Goal: Transaction & Acquisition: Purchase product/service

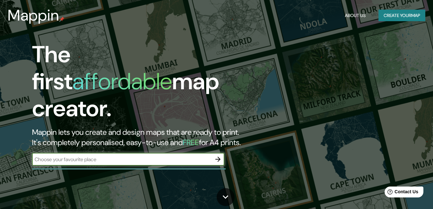
click at [115, 158] on div "​" at bounding box center [128, 159] width 192 height 13
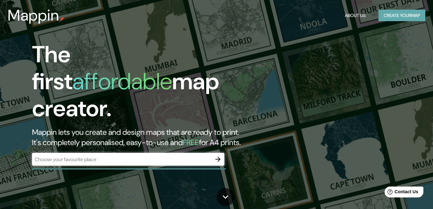
click at [381, 19] on button "Create your map" at bounding box center [401, 16] width 47 height 12
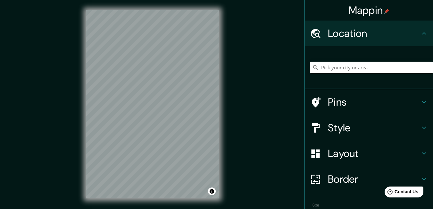
click at [321, 31] on div at bounding box center [319, 33] width 18 height 11
click at [322, 70] on input "Pick your city or area" at bounding box center [371, 68] width 123 height 12
click at [315, 99] on icon at bounding box center [315, 101] width 11 height 11
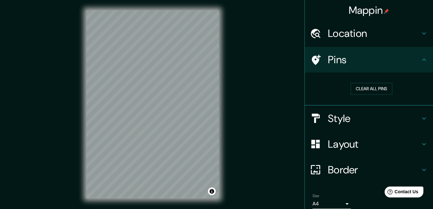
click at [358, 41] on div "Location" at bounding box center [369, 34] width 128 height 26
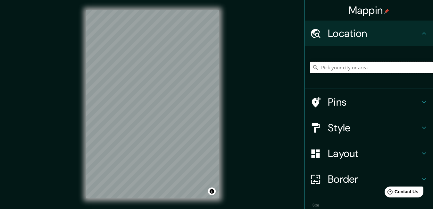
click at [345, 67] on input "Pick your city or area" at bounding box center [371, 68] width 123 height 12
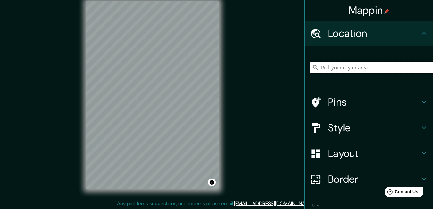
scroll to position [10, 0]
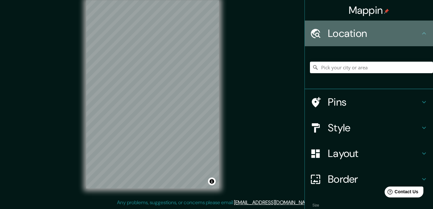
click at [312, 28] on icon at bounding box center [315, 33] width 11 height 11
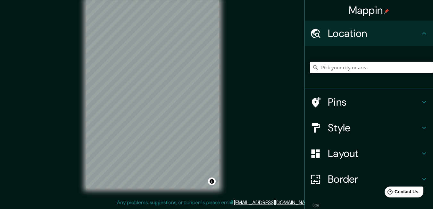
click at [341, 67] on input "Pick your city or area" at bounding box center [371, 68] width 123 height 12
type input "P"
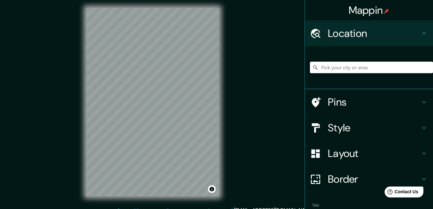
scroll to position [0, 0]
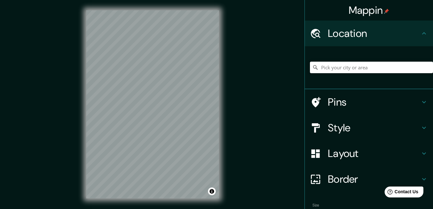
click at [334, 67] on input "Pick your city or area" at bounding box center [371, 68] width 123 height 12
paste input "-25.291961545774708, -57.50000368757252"
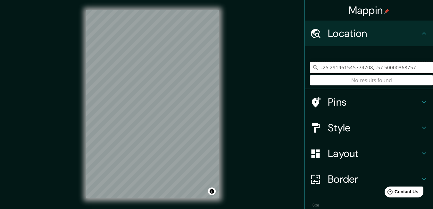
click at [369, 67] on input "-25.291961545774708, -57.50000368757252" at bounding box center [371, 68] width 123 height 12
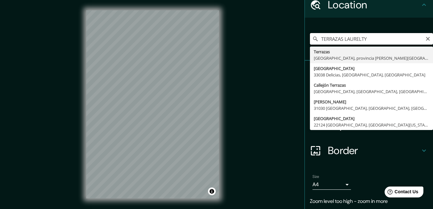
scroll to position [17, 0]
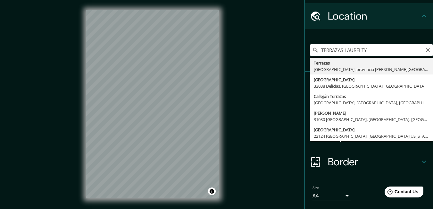
click at [345, 55] on input "TERRAZAS LAURELTY" at bounding box center [371, 50] width 123 height 12
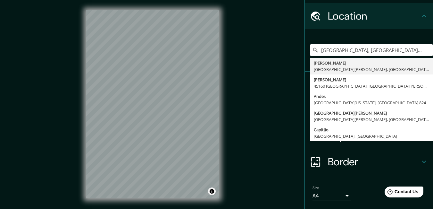
type input "[GEOGRAPHIC_DATA], [GEOGRAPHIC_DATA][US_STATE], [GEOGRAPHIC_DATA] 8240000, [GEO…"
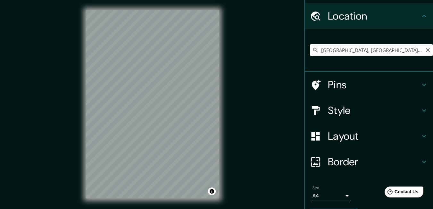
click at [340, 46] on input "[GEOGRAPHIC_DATA], [GEOGRAPHIC_DATA][US_STATE], [GEOGRAPHIC_DATA] 8240000, [GEO…" at bounding box center [371, 50] width 123 height 12
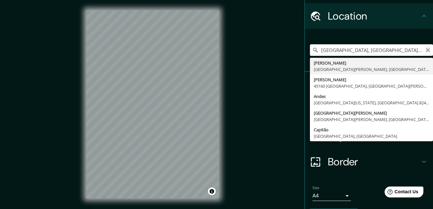
click at [425, 46] on button "Clear" at bounding box center [427, 49] width 5 height 6
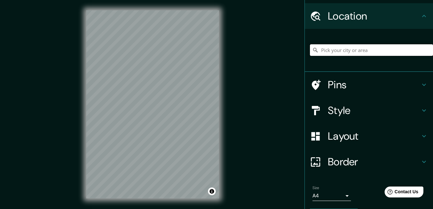
click at [350, 49] on input "Pick your city or area" at bounding box center [371, 50] width 123 height 12
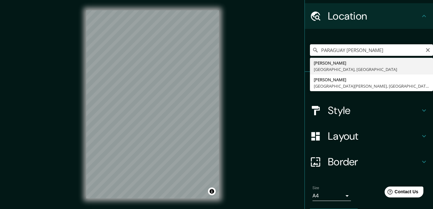
type input "[PERSON_NAME], [GEOGRAPHIC_DATA], [GEOGRAPHIC_DATA]"
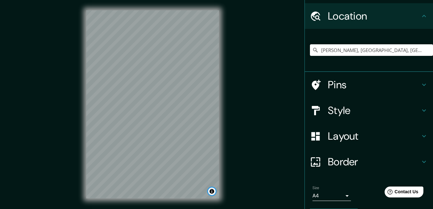
click at [211, 193] on button "Toggle attribution" at bounding box center [212, 191] width 8 height 8
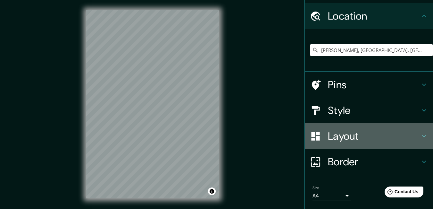
click at [352, 136] on h4 "Layout" at bounding box center [374, 135] width 92 height 13
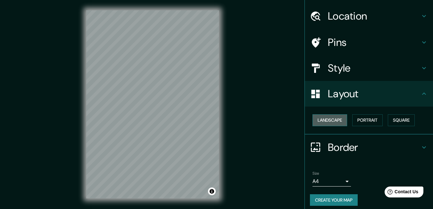
click at [337, 123] on button "Landscape" at bounding box center [329, 120] width 35 height 12
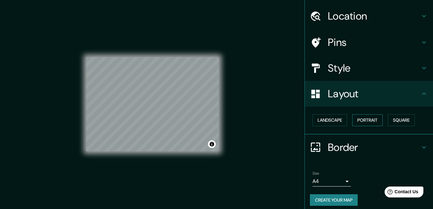
click at [356, 119] on button "Portrait" at bounding box center [367, 120] width 30 height 12
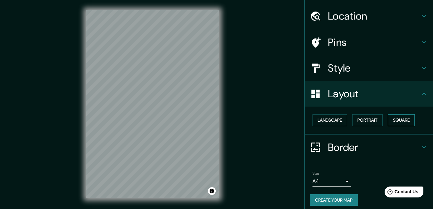
click at [388, 120] on button "Square" at bounding box center [401, 120] width 27 height 12
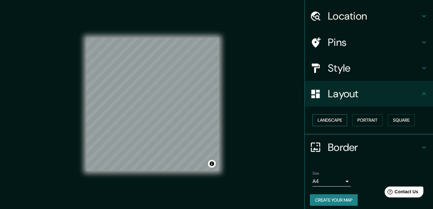
click at [332, 120] on button "Landscape" at bounding box center [329, 120] width 35 height 12
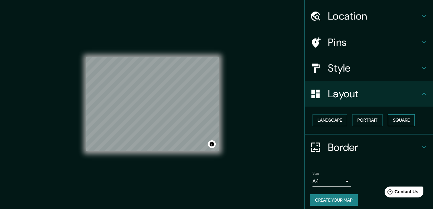
click at [400, 119] on button "Square" at bounding box center [401, 120] width 27 height 12
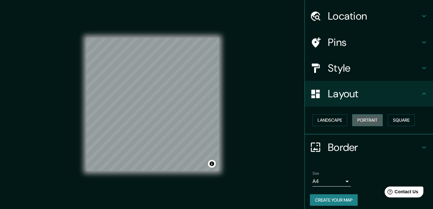
click at [357, 125] on button "Portrait" at bounding box center [367, 120] width 30 height 12
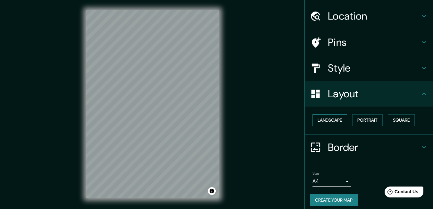
click at [337, 125] on button "Landscape" at bounding box center [329, 120] width 35 height 12
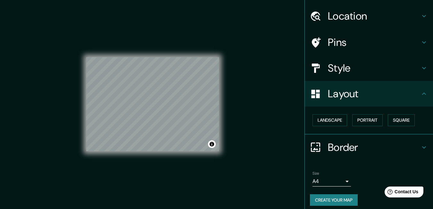
click at [315, 185] on body "Mappin Location [GEOGRAPHIC_DATA], [GEOGRAPHIC_DATA], [GEOGRAPHIC_DATA] Pins St…" at bounding box center [216, 104] width 433 height 209
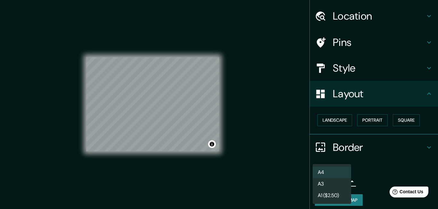
click at [321, 186] on li "A3" at bounding box center [331, 184] width 38 height 12
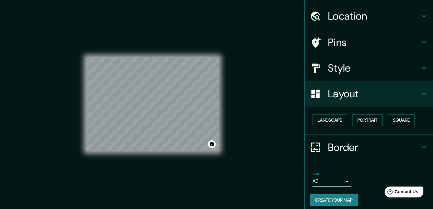
click at [321, 183] on body "Mappin Location [GEOGRAPHIC_DATA], [GEOGRAPHIC_DATA], [GEOGRAPHIC_DATA] Pins St…" at bounding box center [216, 104] width 433 height 209
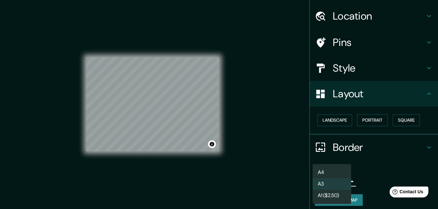
click at [331, 196] on li "A1 ($2.50)" at bounding box center [331, 195] width 38 height 12
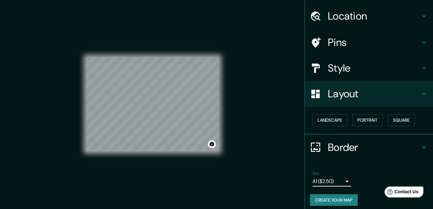
click at [330, 179] on body "Mappin Location [GEOGRAPHIC_DATA], [GEOGRAPHIC_DATA], [GEOGRAPHIC_DATA] Pins St…" at bounding box center [216, 104] width 433 height 209
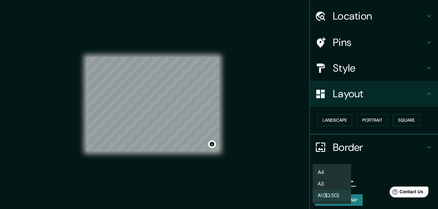
click at [327, 170] on li "A4" at bounding box center [331, 172] width 38 height 12
type input "single"
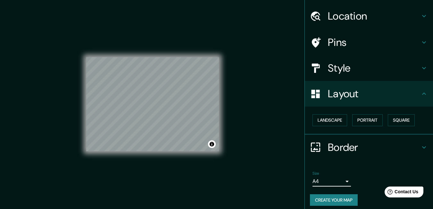
click at [351, 95] on h4 "Layout" at bounding box center [374, 93] width 92 height 13
click at [328, 73] on h4 "Style" at bounding box center [374, 68] width 92 height 13
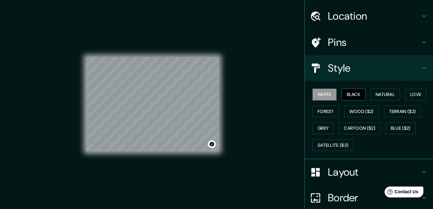
click at [350, 92] on button "Black" at bounding box center [354, 94] width 24 height 12
click at [370, 96] on button "Natural" at bounding box center [384, 94] width 29 height 12
click at [323, 96] on button "White" at bounding box center [324, 94] width 24 height 12
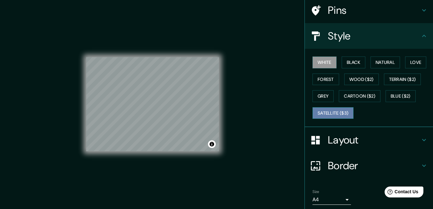
click at [329, 110] on button "Satellite ($3)" at bounding box center [332, 113] width 41 height 12
click at [353, 142] on h4 "Layout" at bounding box center [374, 139] width 92 height 13
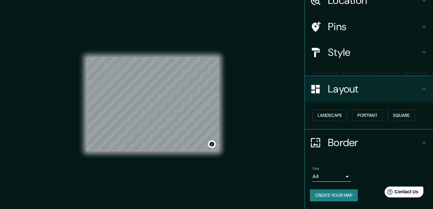
scroll to position [22, 0]
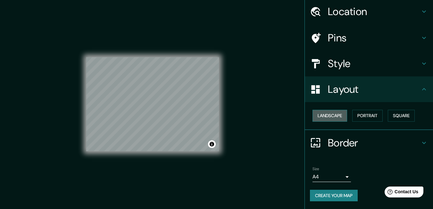
click at [338, 115] on button "Landscape" at bounding box center [329, 116] width 35 height 12
click at [366, 115] on button "Portrait" at bounding box center [367, 116] width 30 height 12
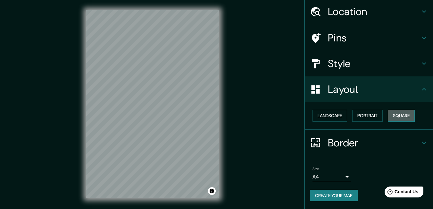
click at [388, 116] on button "Square" at bounding box center [401, 116] width 27 height 12
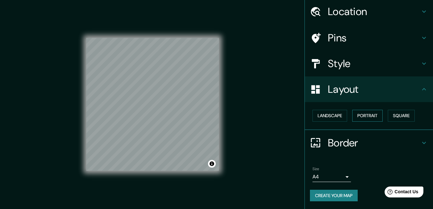
click at [364, 118] on button "Portrait" at bounding box center [367, 116] width 30 height 12
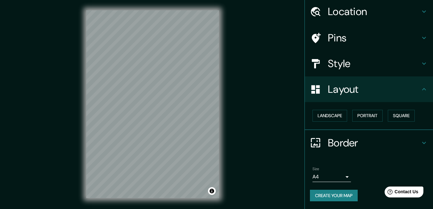
click at [220, 86] on div "© Mapbox © OpenStreetMap Improve this map © Maxar" at bounding box center [152, 104] width 153 height 208
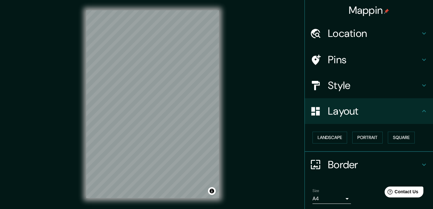
click at [359, 38] on h4 "Location" at bounding box center [374, 33] width 92 height 13
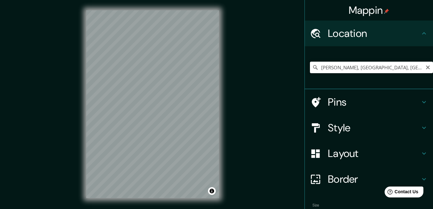
click at [354, 69] on input "[PERSON_NAME], [GEOGRAPHIC_DATA], [GEOGRAPHIC_DATA]" at bounding box center [371, 68] width 123 height 12
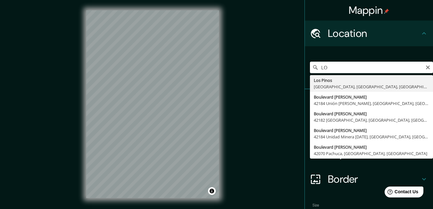
type input "L"
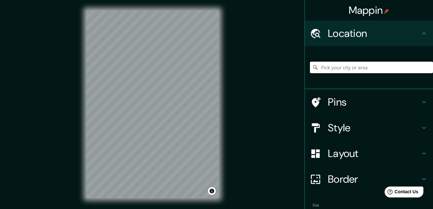
click at [312, 102] on icon at bounding box center [316, 102] width 9 height 10
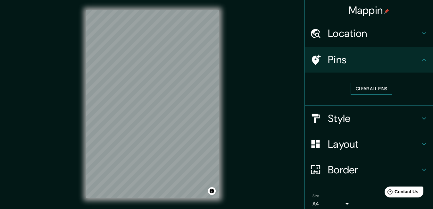
click at [368, 86] on button "Clear all pins" at bounding box center [372, 89] width 42 height 12
click at [311, 60] on icon at bounding box center [315, 59] width 11 height 11
click at [312, 56] on icon at bounding box center [316, 59] width 9 height 10
click at [355, 92] on button "Clear all pins" at bounding box center [372, 89] width 42 height 12
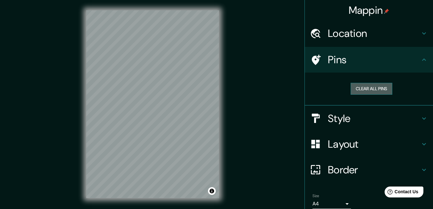
click at [355, 92] on button "Clear all pins" at bounding box center [372, 89] width 42 height 12
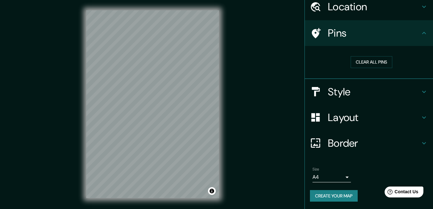
scroll to position [27, 0]
click at [212, 193] on button "Toggle attribution" at bounding box center [212, 191] width 8 height 8
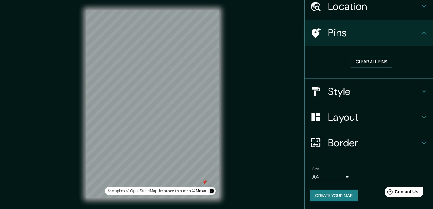
click at [195, 190] on link "© Maxar" at bounding box center [199, 190] width 15 height 4
